Goal: Task Accomplishment & Management: Manage account settings

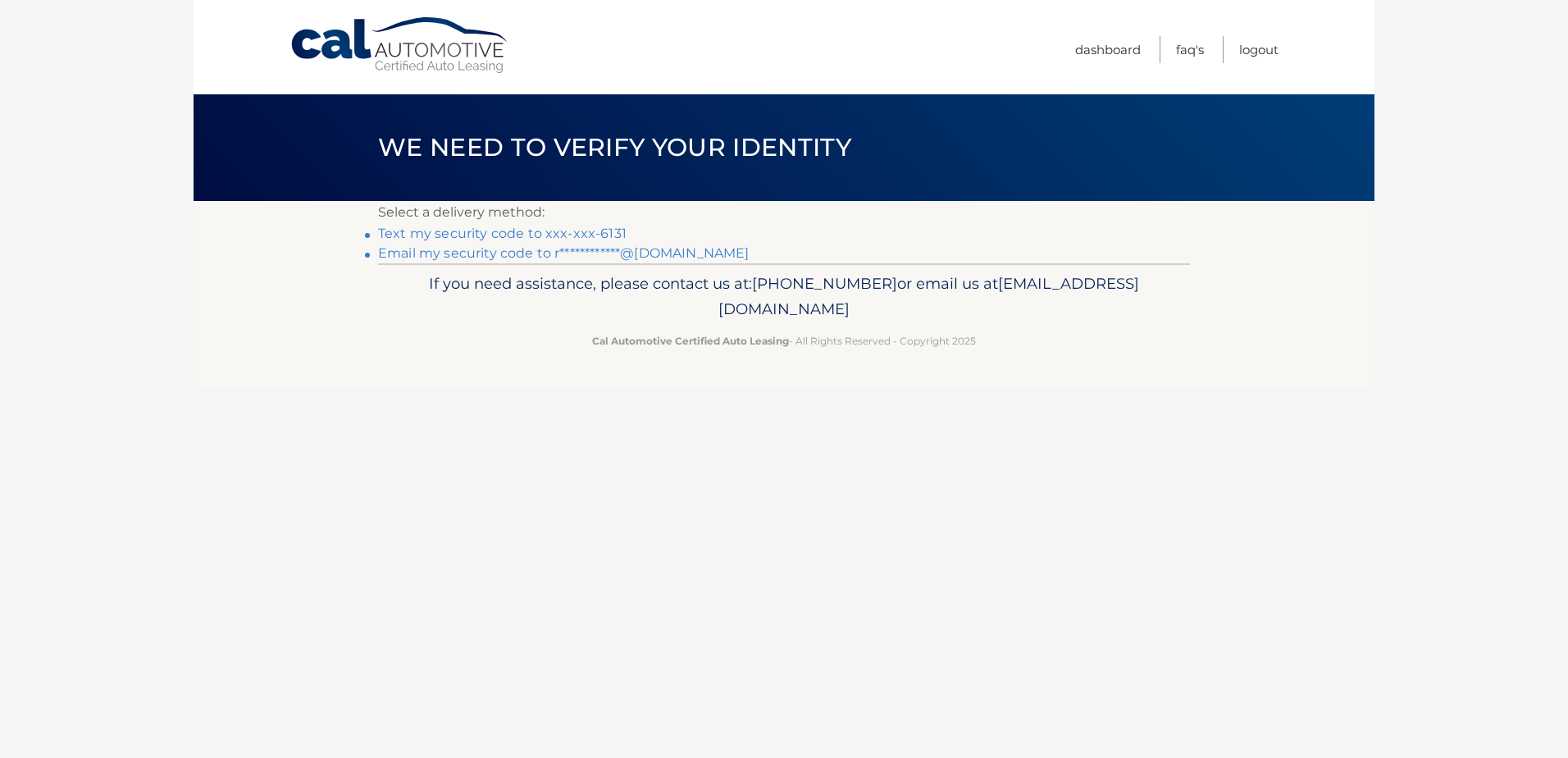
click at [614, 236] on link "Text my security code to xxx-xxx-6131" at bounding box center [502, 233] width 249 height 16
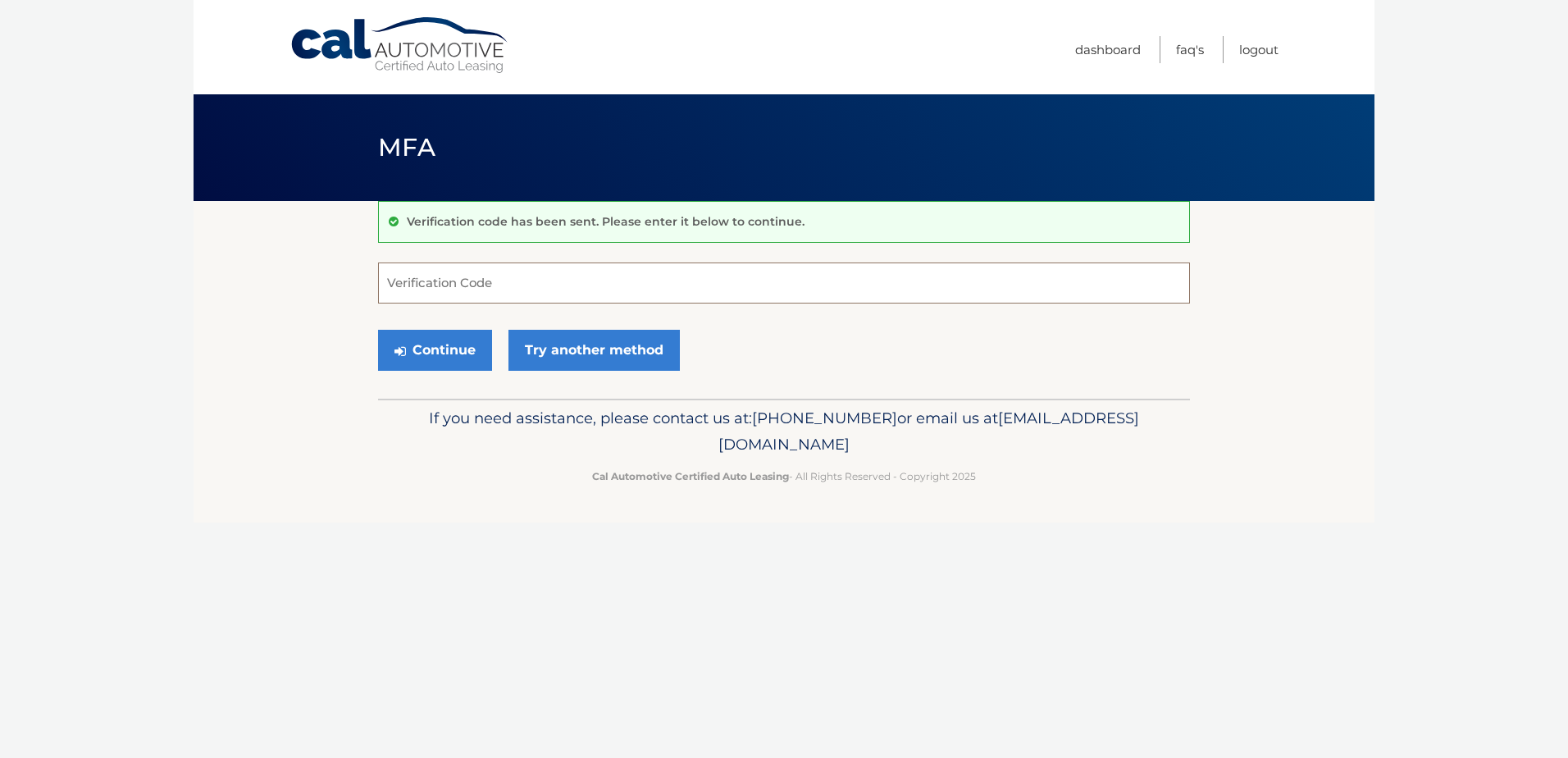
click at [570, 303] on input "Verification Code" at bounding box center [784, 283] width 812 height 41
type input "889553"
click at [459, 350] on button "Continue" at bounding box center [435, 351] width 114 height 41
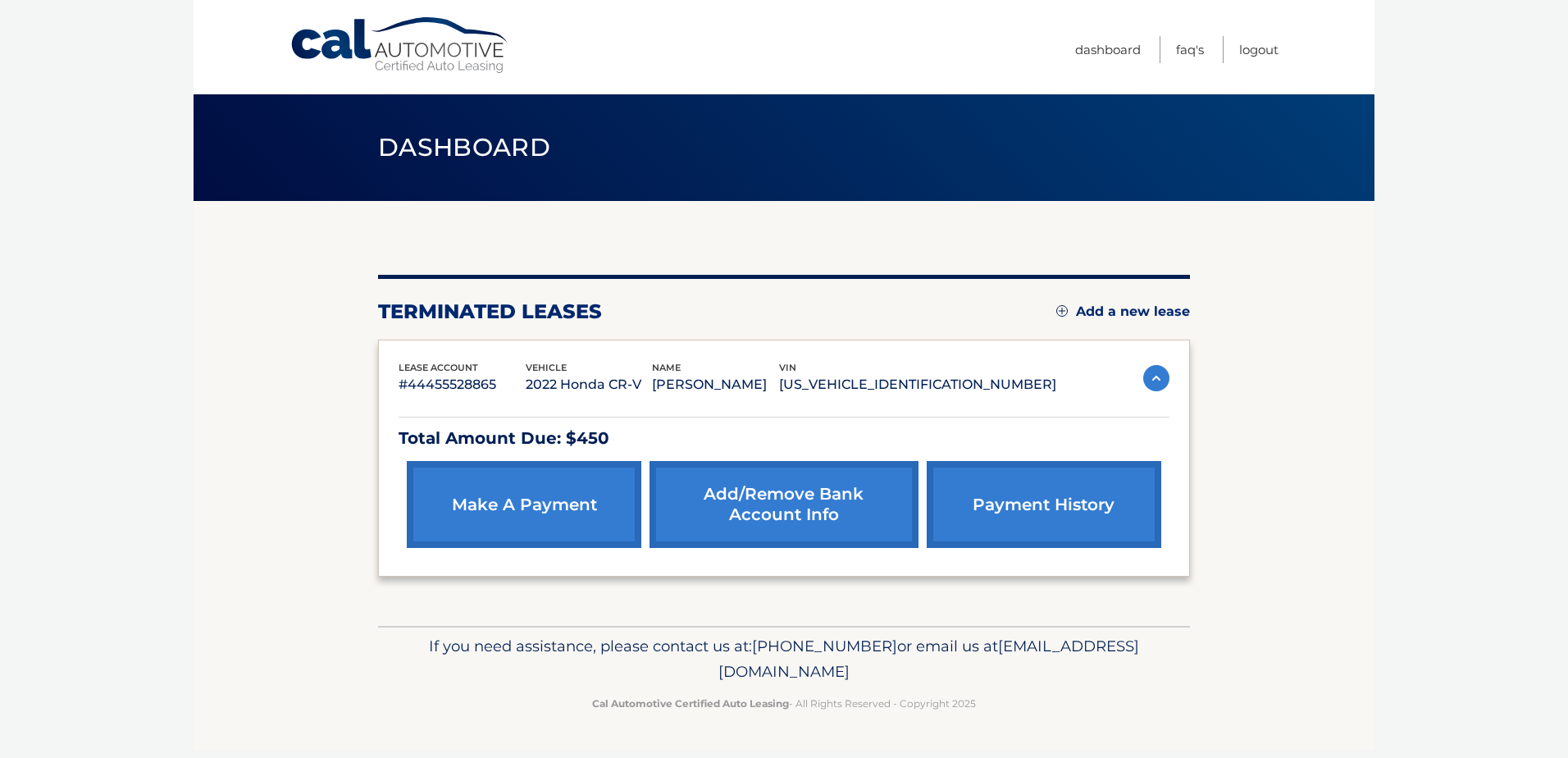
click at [1070, 504] on link "payment history" at bounding box center [1044, 504] width 235 height 87
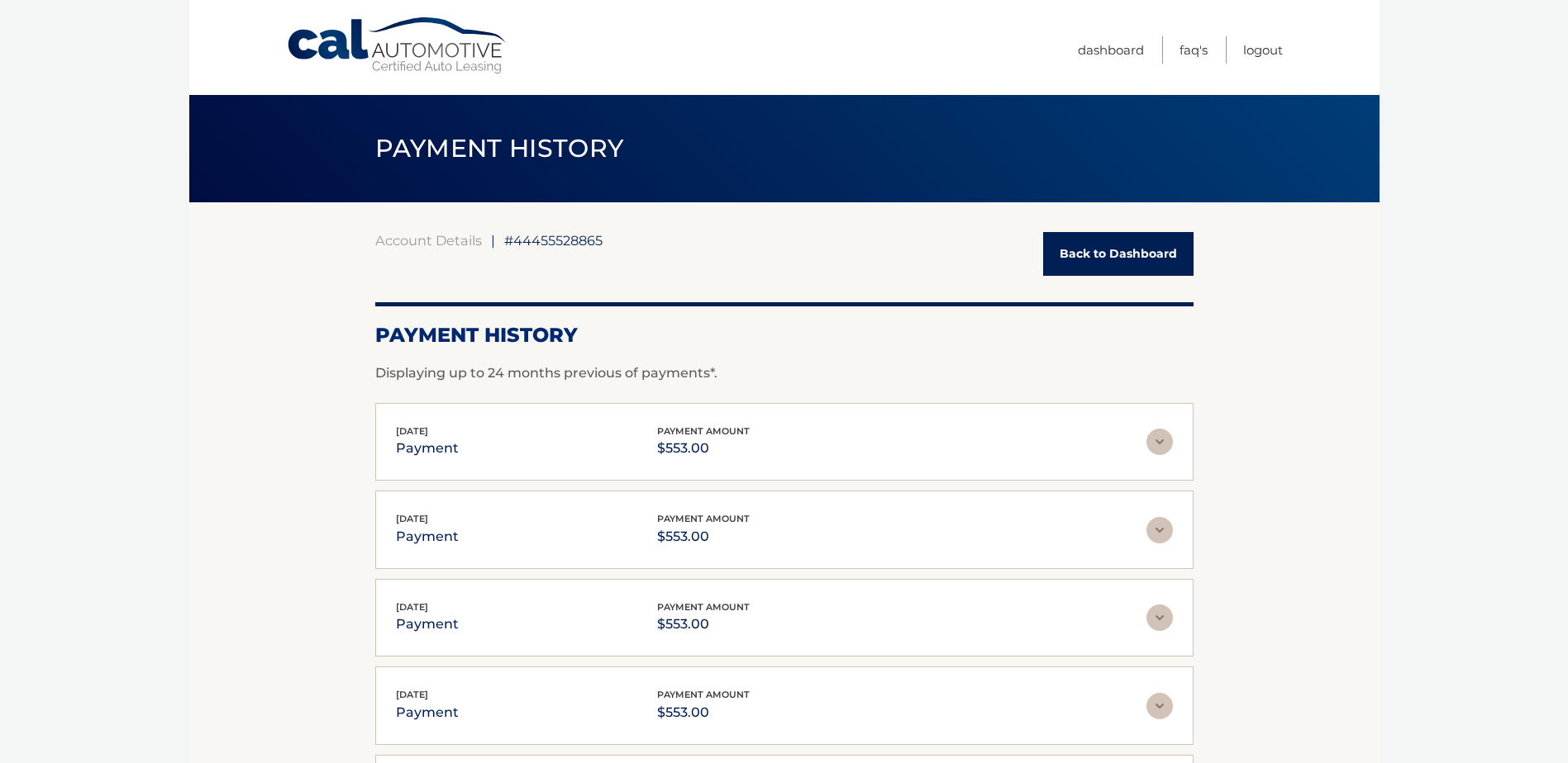
click at [1089, 253] on link "Back to Dashboard" at bounding box center [1118, 253] width 151 height 43
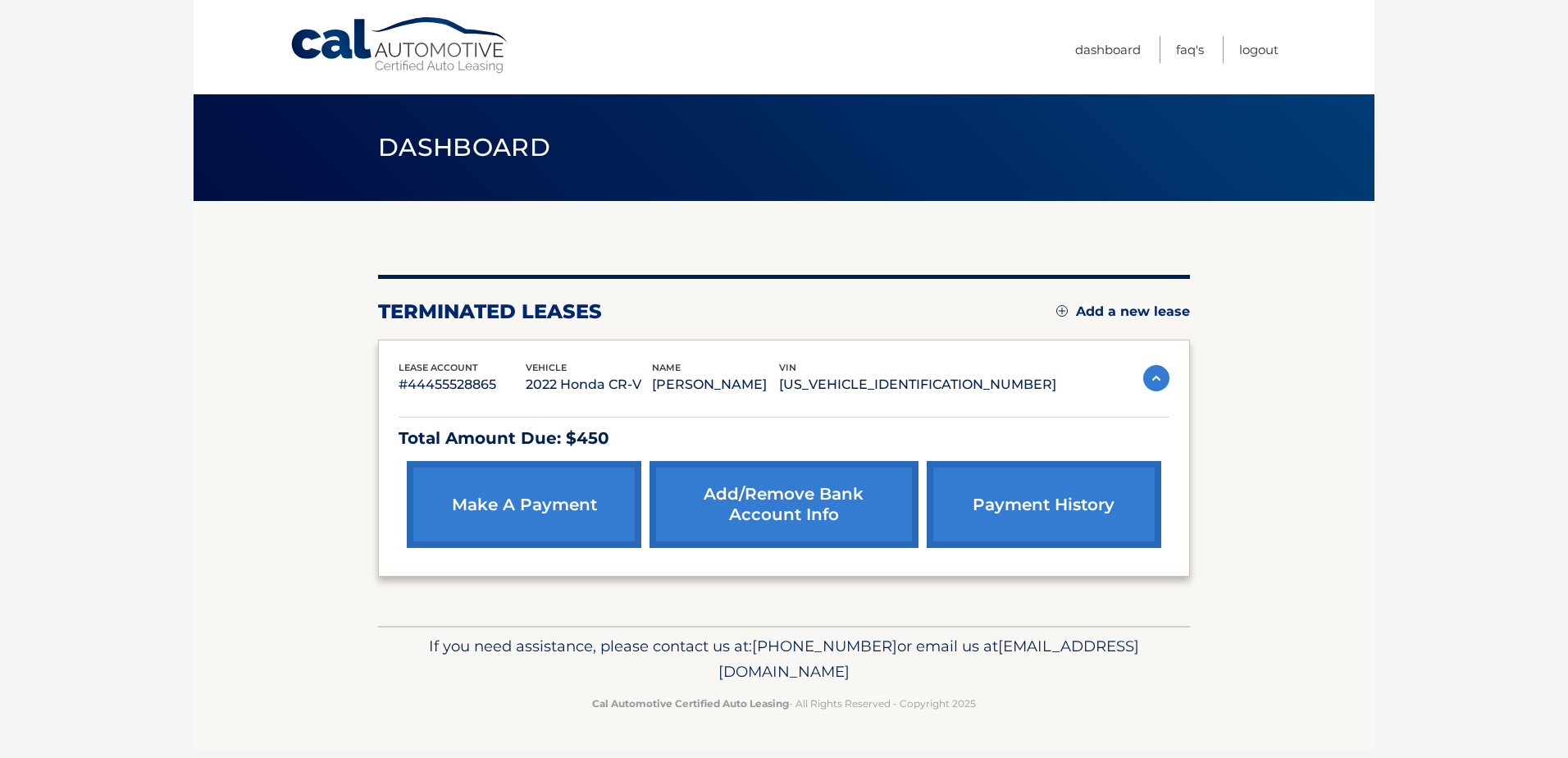
click at [560, 513] on link "make a payment" at bounding box center [525, 504] width 235 height 87
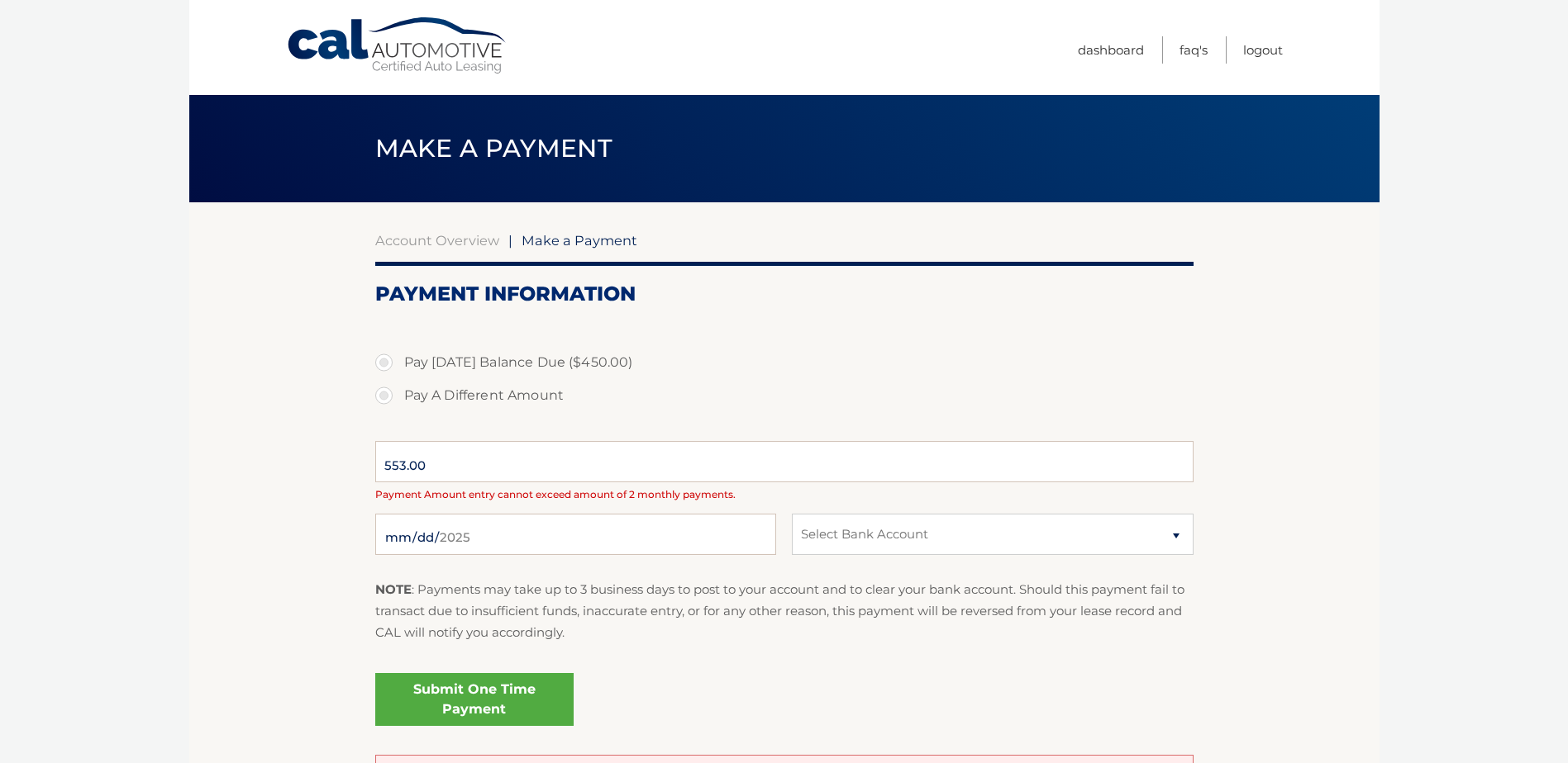
select select "NzA0NTQ3NTUtYTQyOS00NWQ0LTkzZjktODEyMGEwMDRlMDJl"
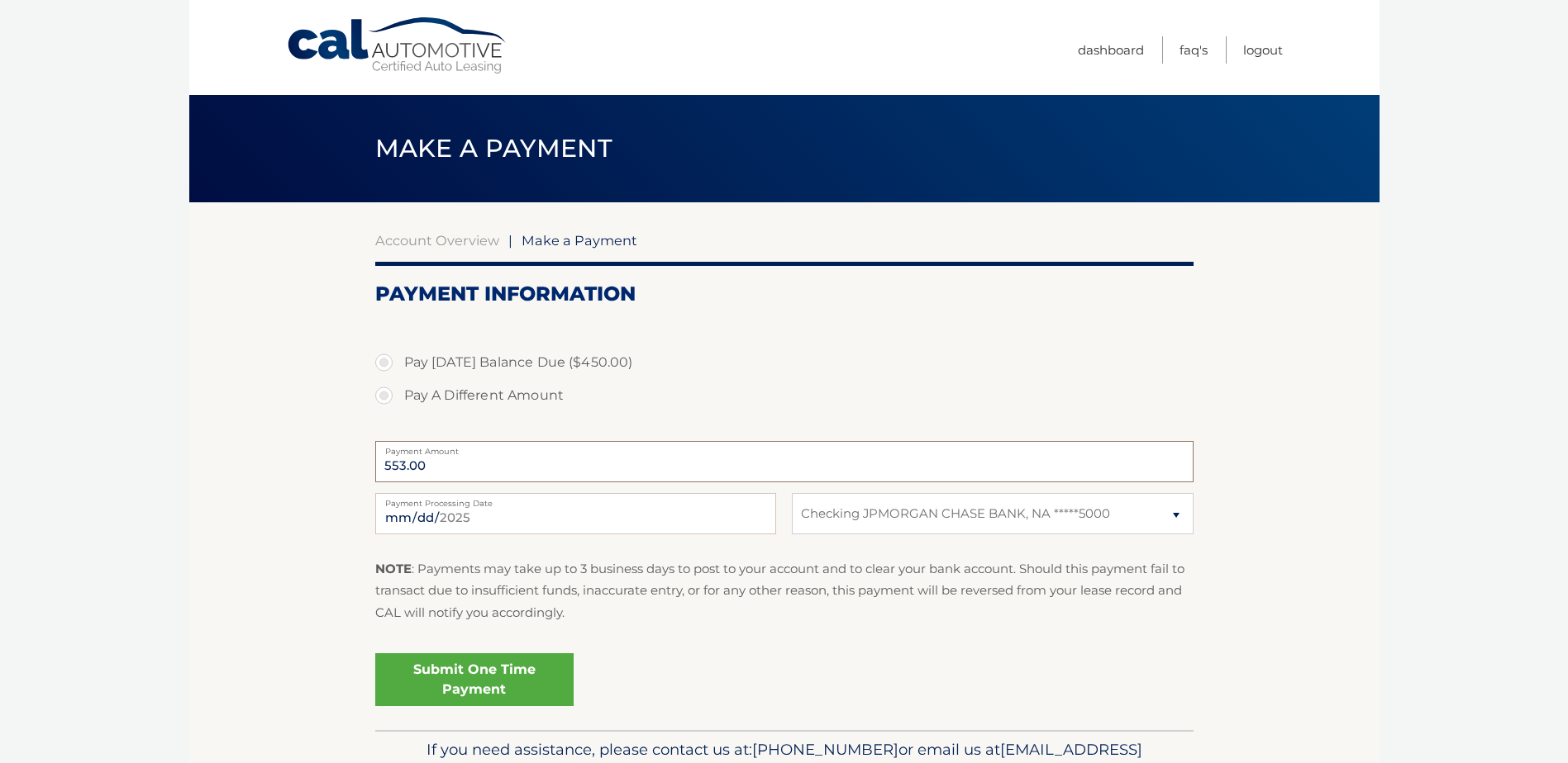
drag, startPoint x: 484, startPoint y: 461, endPoint x: 431, endPoint y: 465, distance: 53.2
click at [431, 465] on input "553.00" at bounding box center [784, 462] width 819 height 41
drag, startPoint x: 462, startPoint y: 461, endPoint x: 53, endPoint y: 510, distance: 411.9
click at [53, 510] on body "Cal Automotive Menu Dashboard FAQ's Logout |" at bounding box center [784, 382] width 1568 height 763
click at [1105, 50] on link "Dashboard" at bounding box center [1110, 50] width 66 height 28
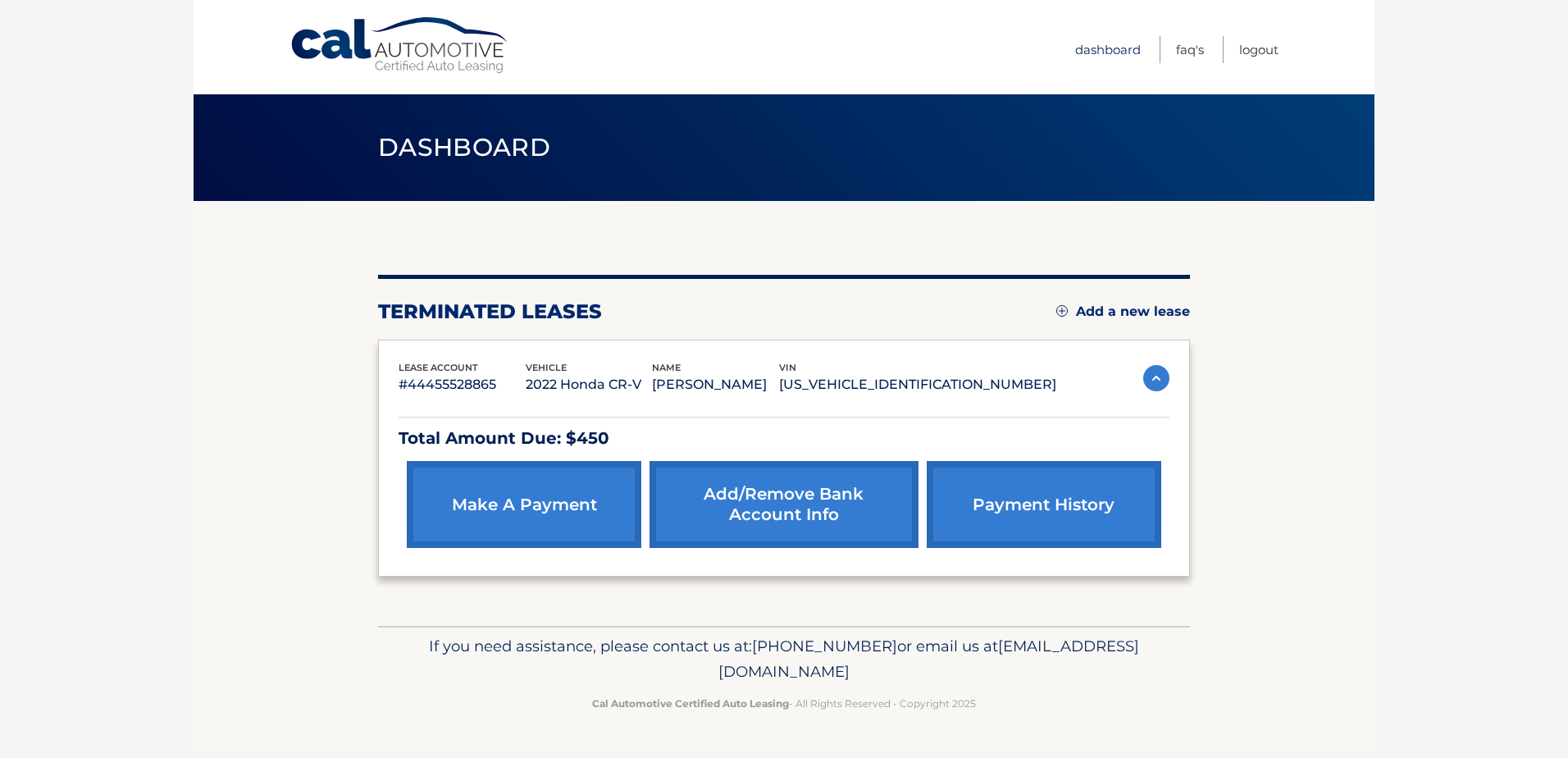
click at [1095, 46] on link "Dashboard" at bounding box center [1108, 50] width 66 height 27
click at [1255, 56] on link "Logout" at bounding box center [1259, 50] width 39 height 27
